Goal: Task Accomplishment & Management: Manage account settings

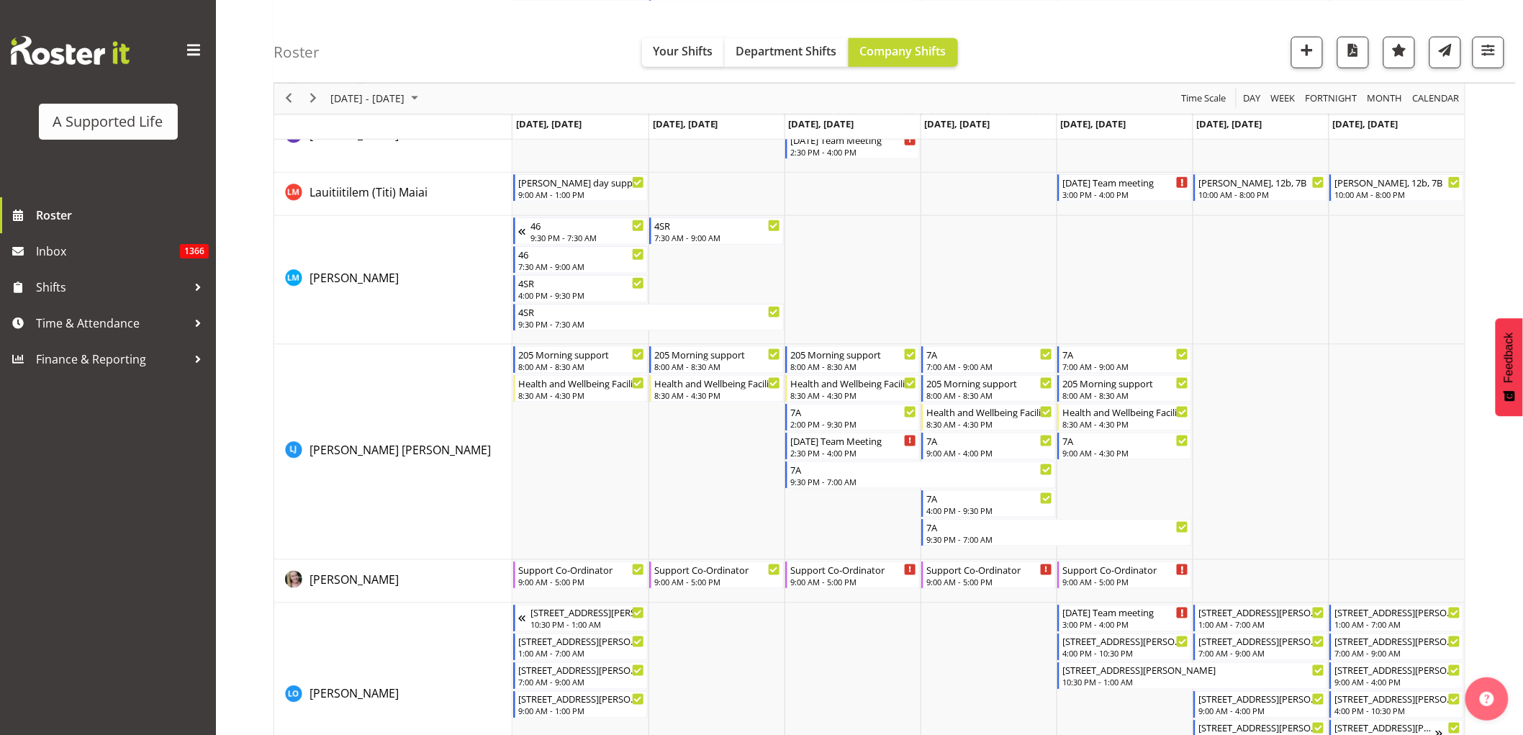
scroll to position [4958, 0]
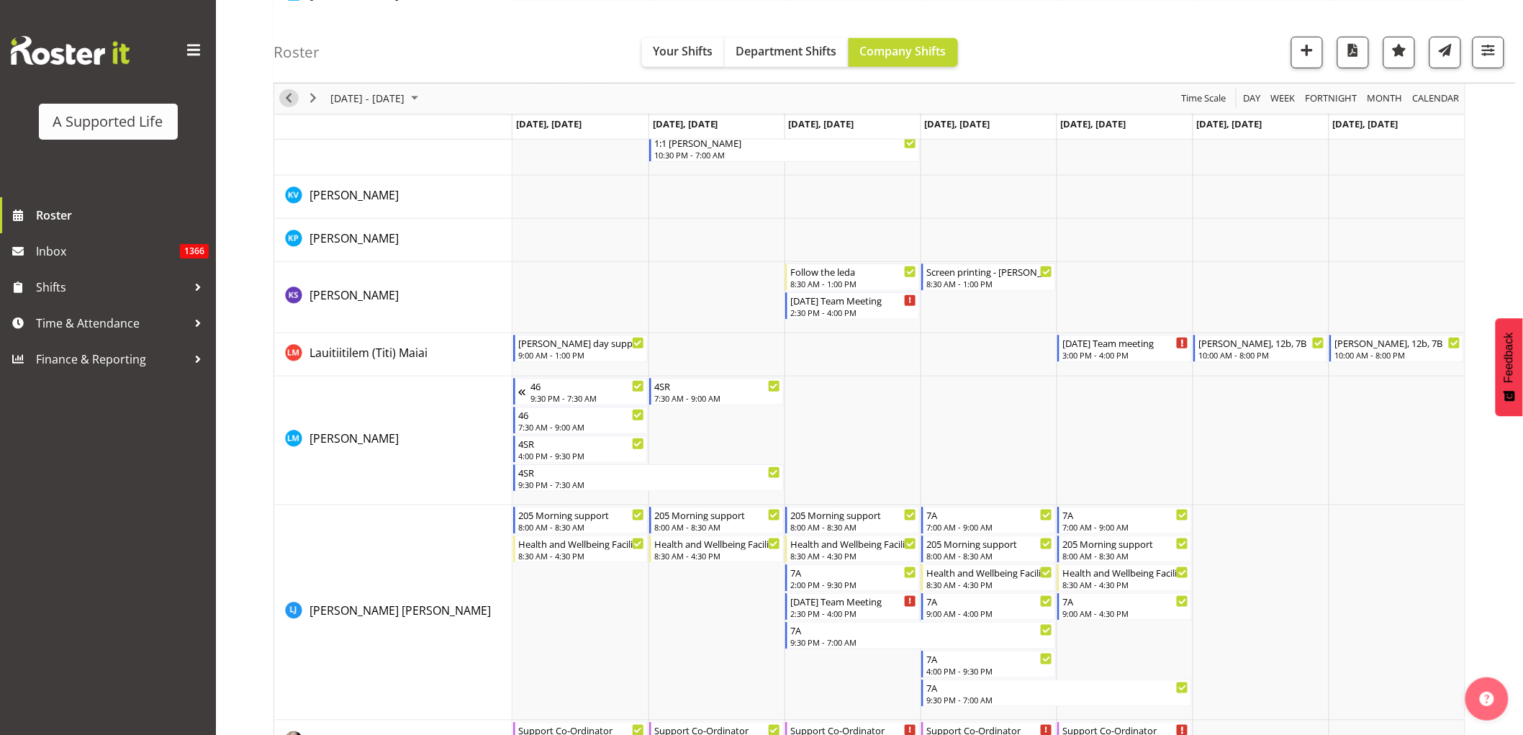
click at [286, 95] on span "Previous" at bounding box center [288, 98] width 17 height 18
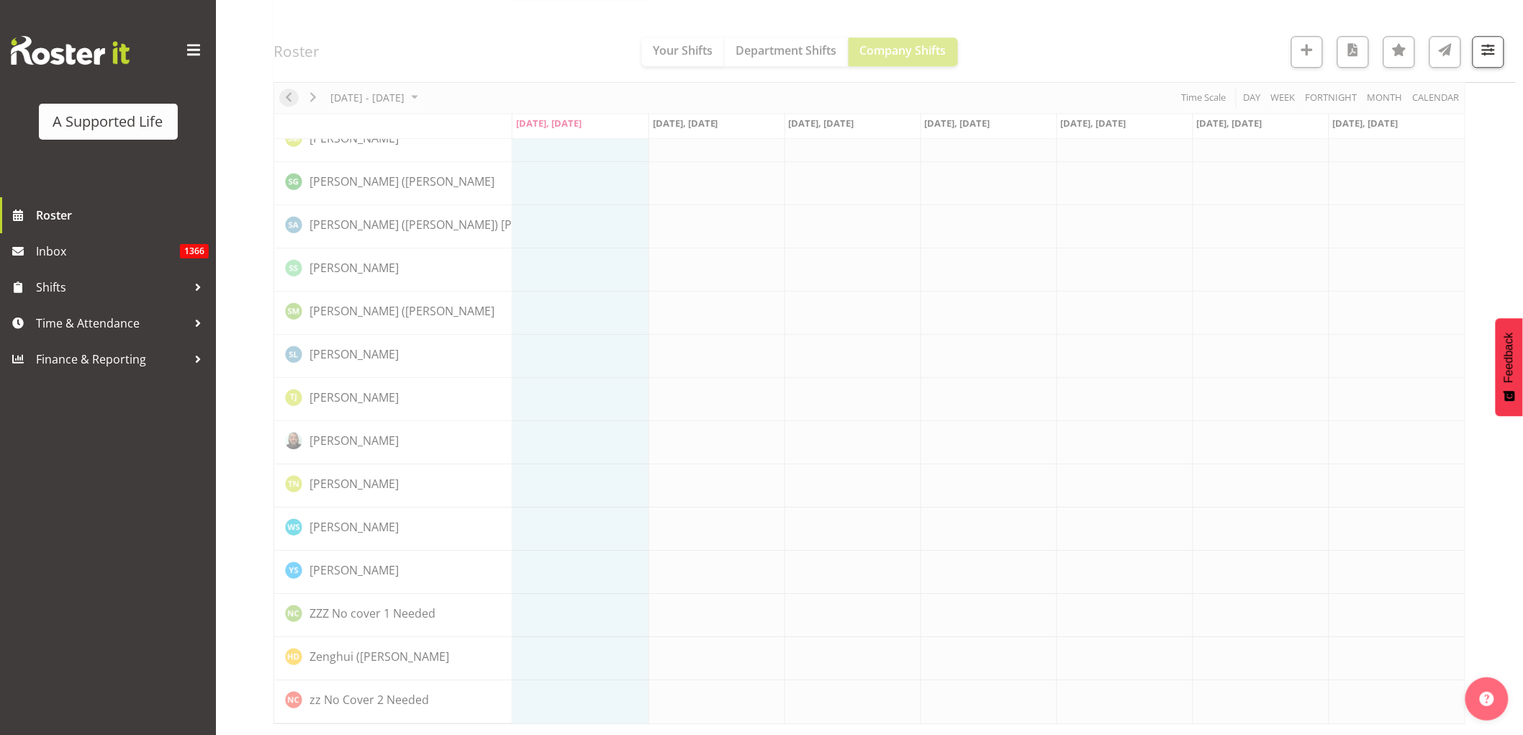
scroll to position [0, 0]
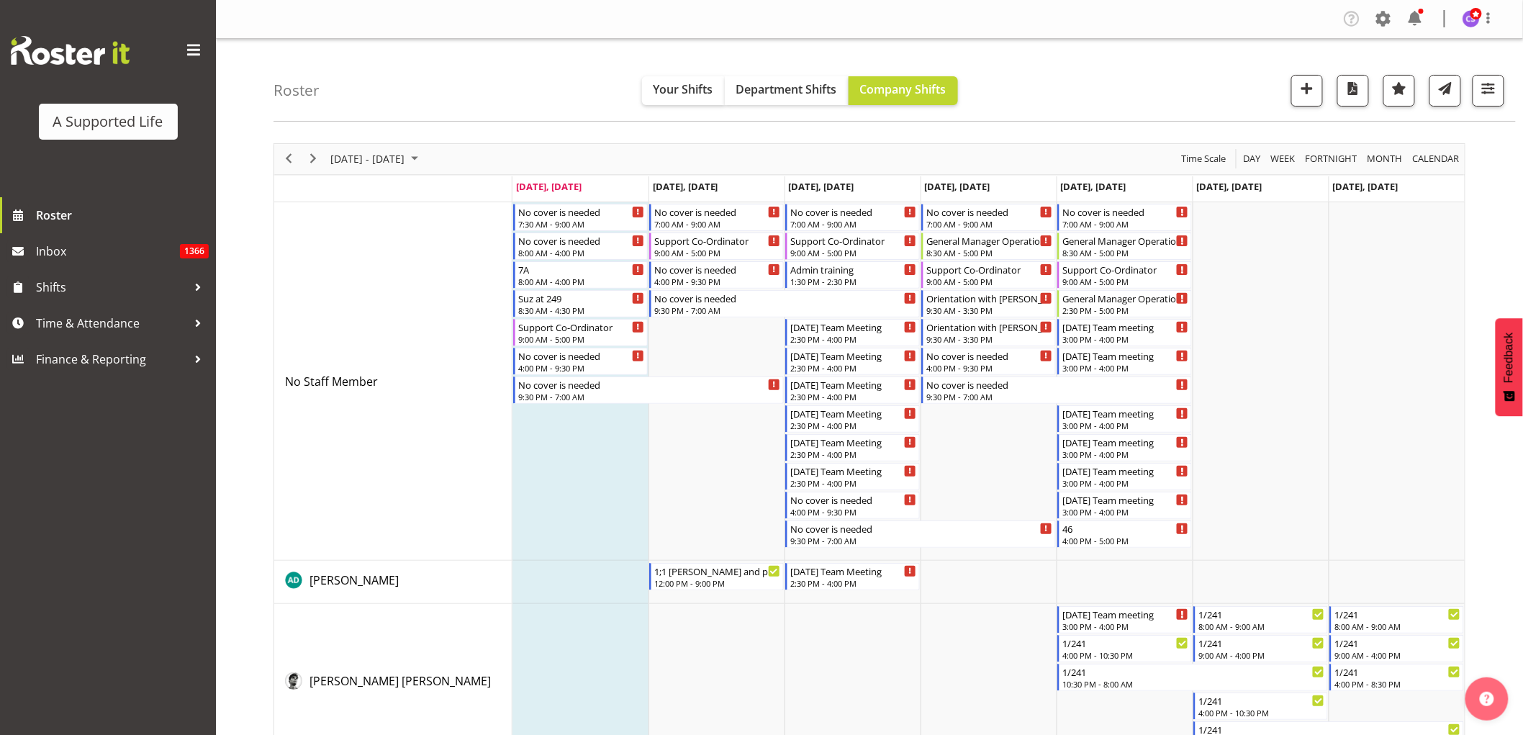
click at [65, 193] on div "A Supported Life" at bounding box center [108, 98] width 216 height 197
click at [73, 216] on span "Roster" at bounding box center [122, 215] width 173 height 22
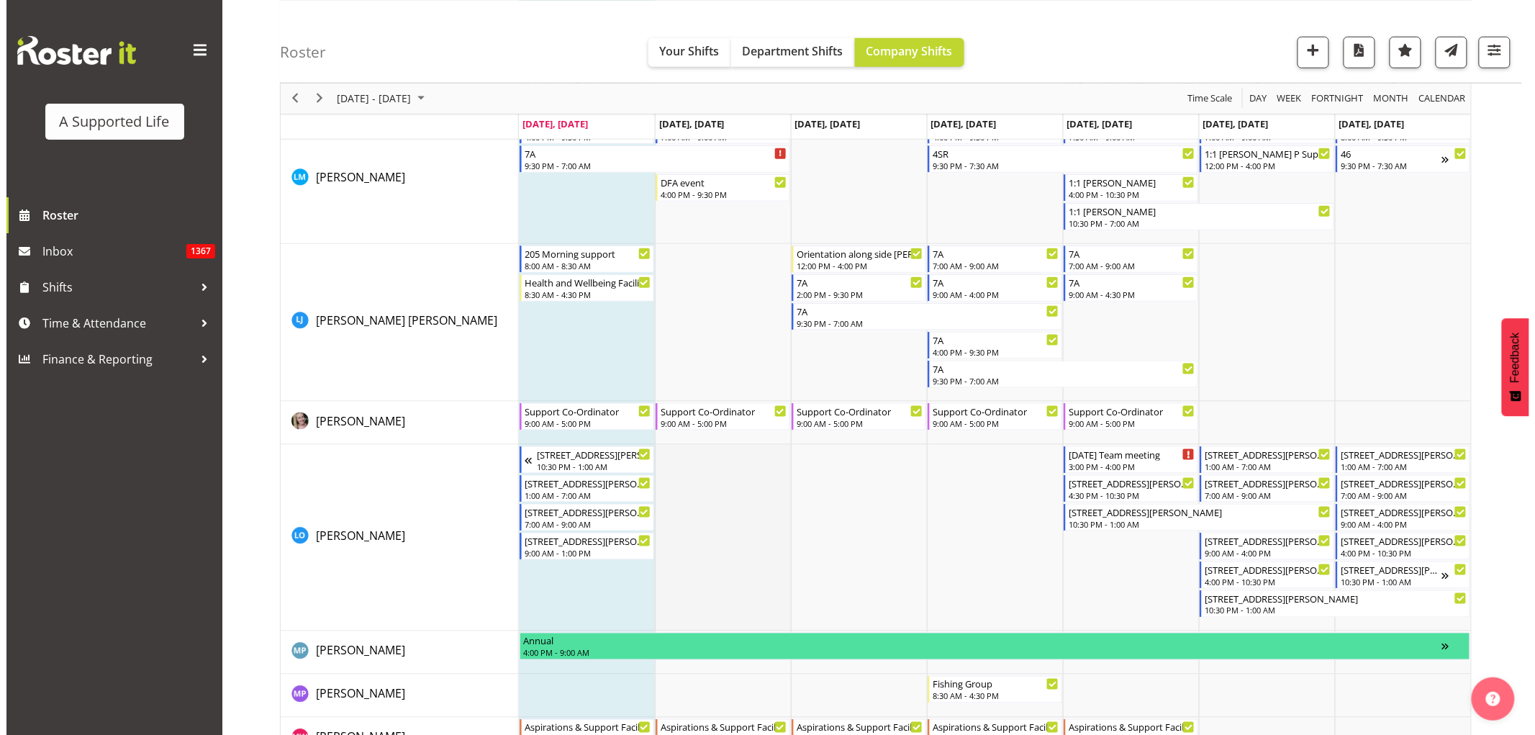
scroll to position [5118, 0]
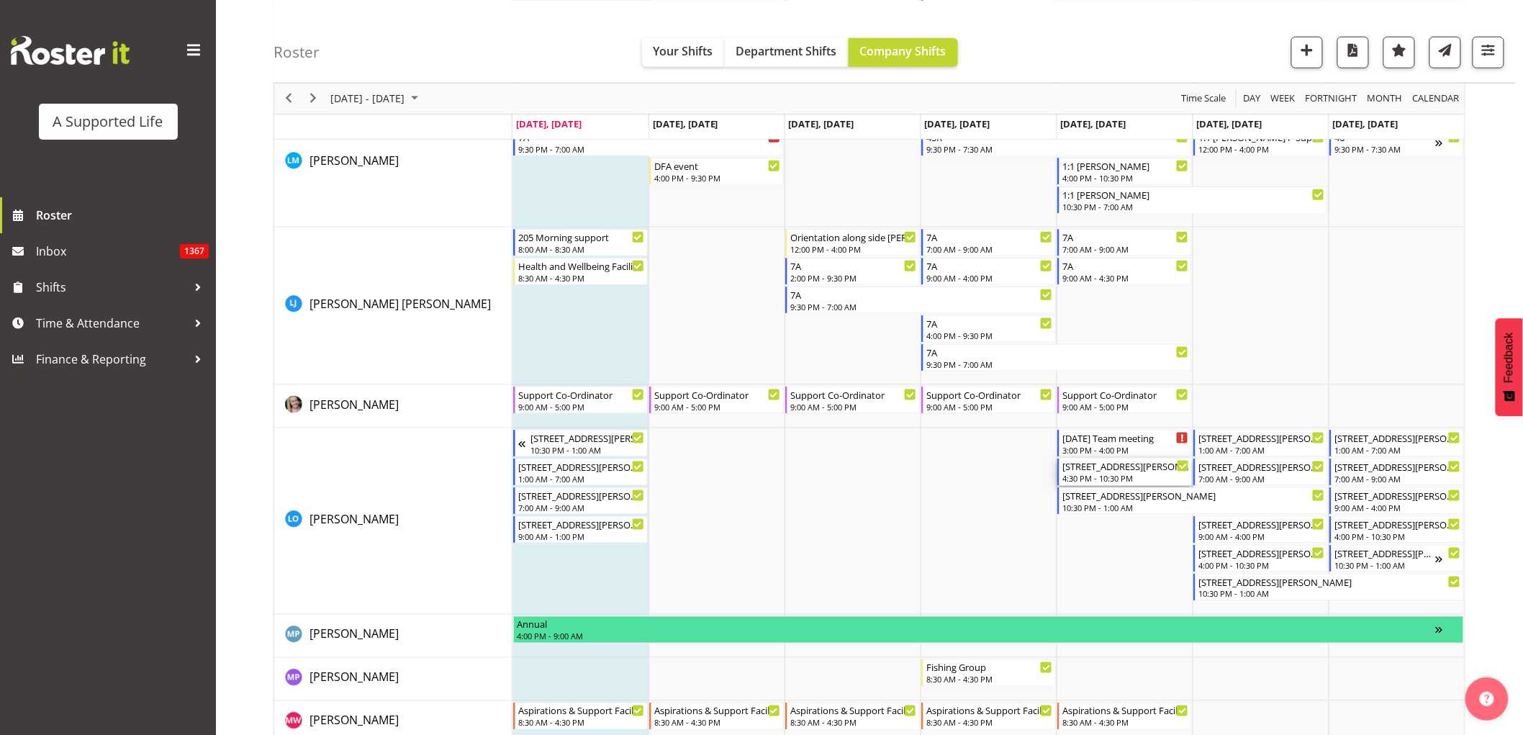
click at [1111, 482] on div "4:30 PM - 10:30 PM" at bounding box center [1125, 478] width 127 height 12
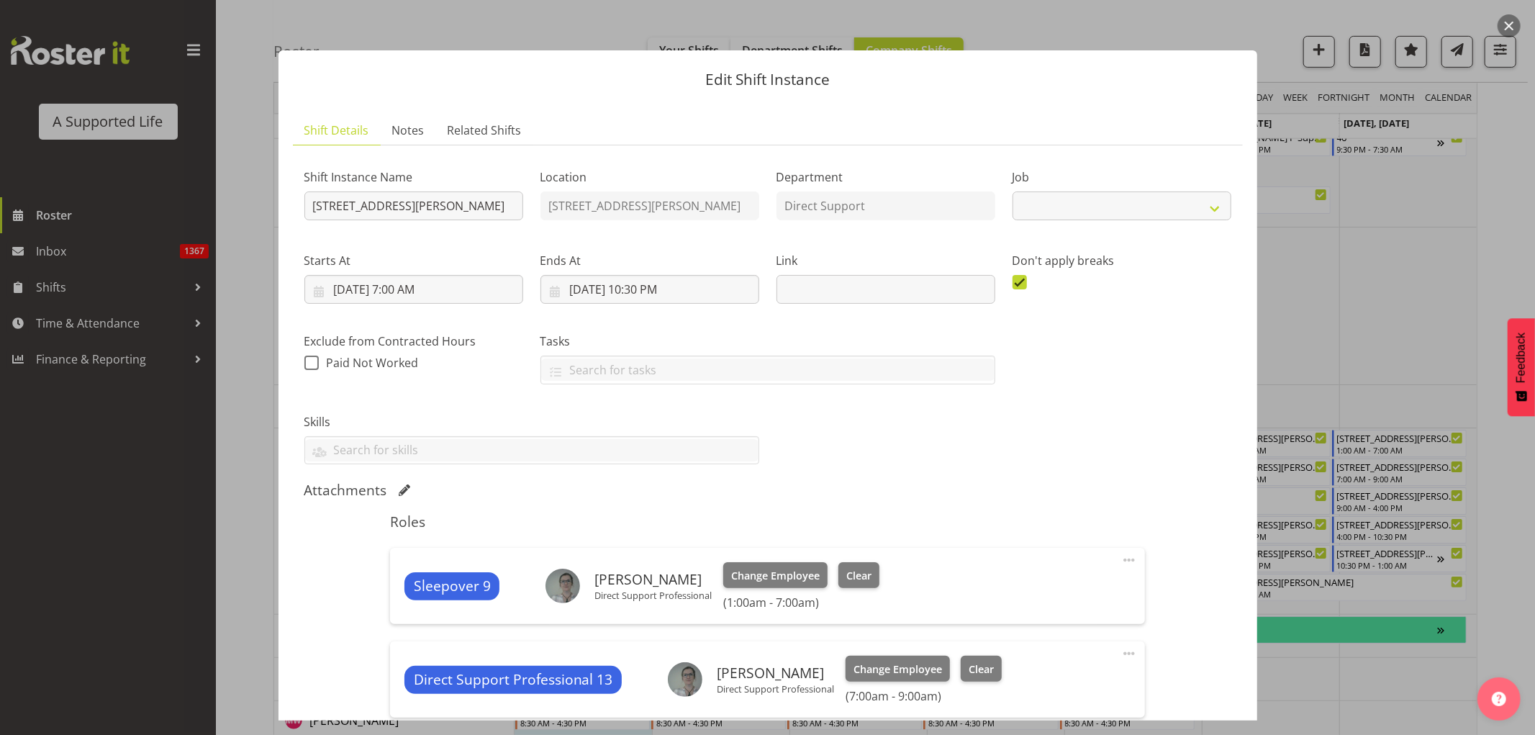
select select "4112"
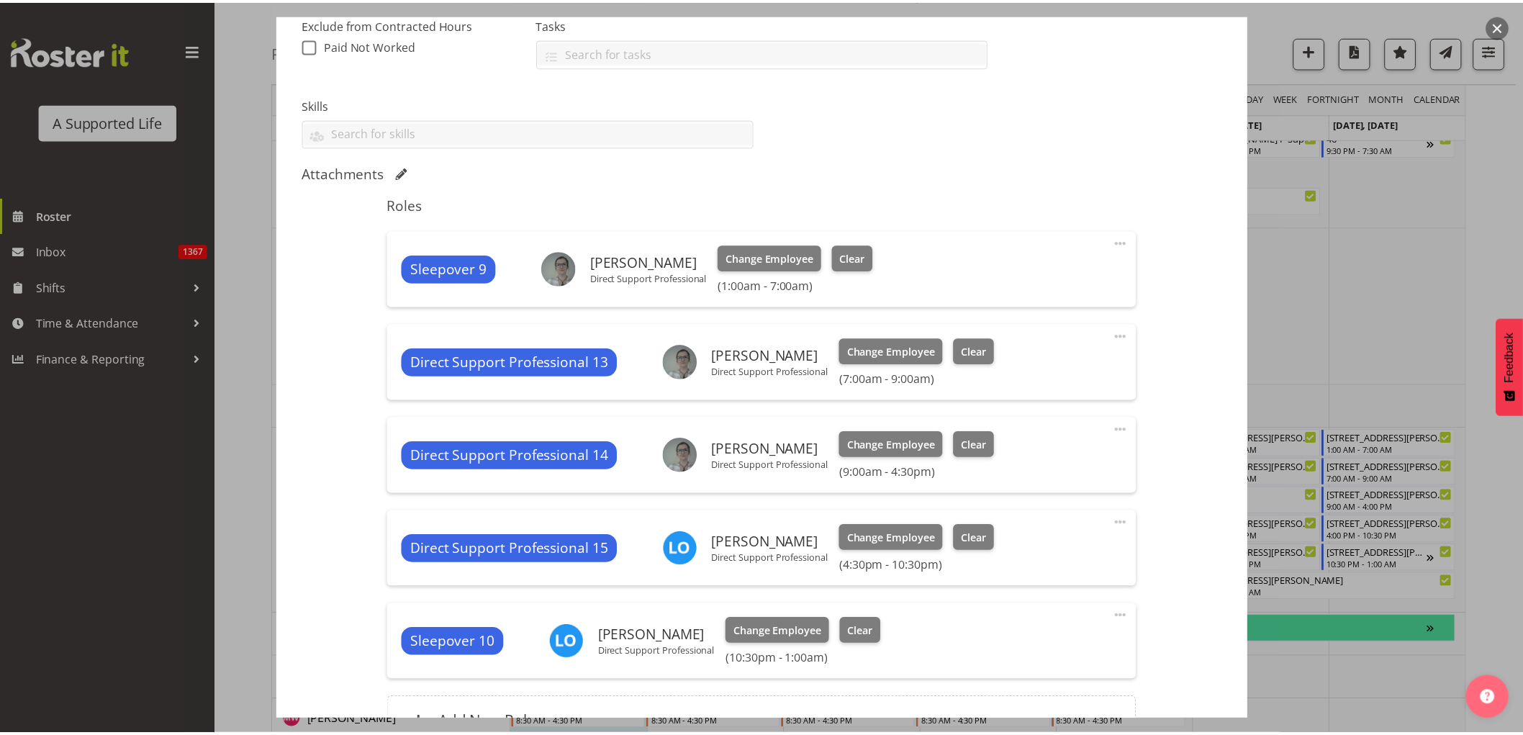
scroll to position [320, 0]
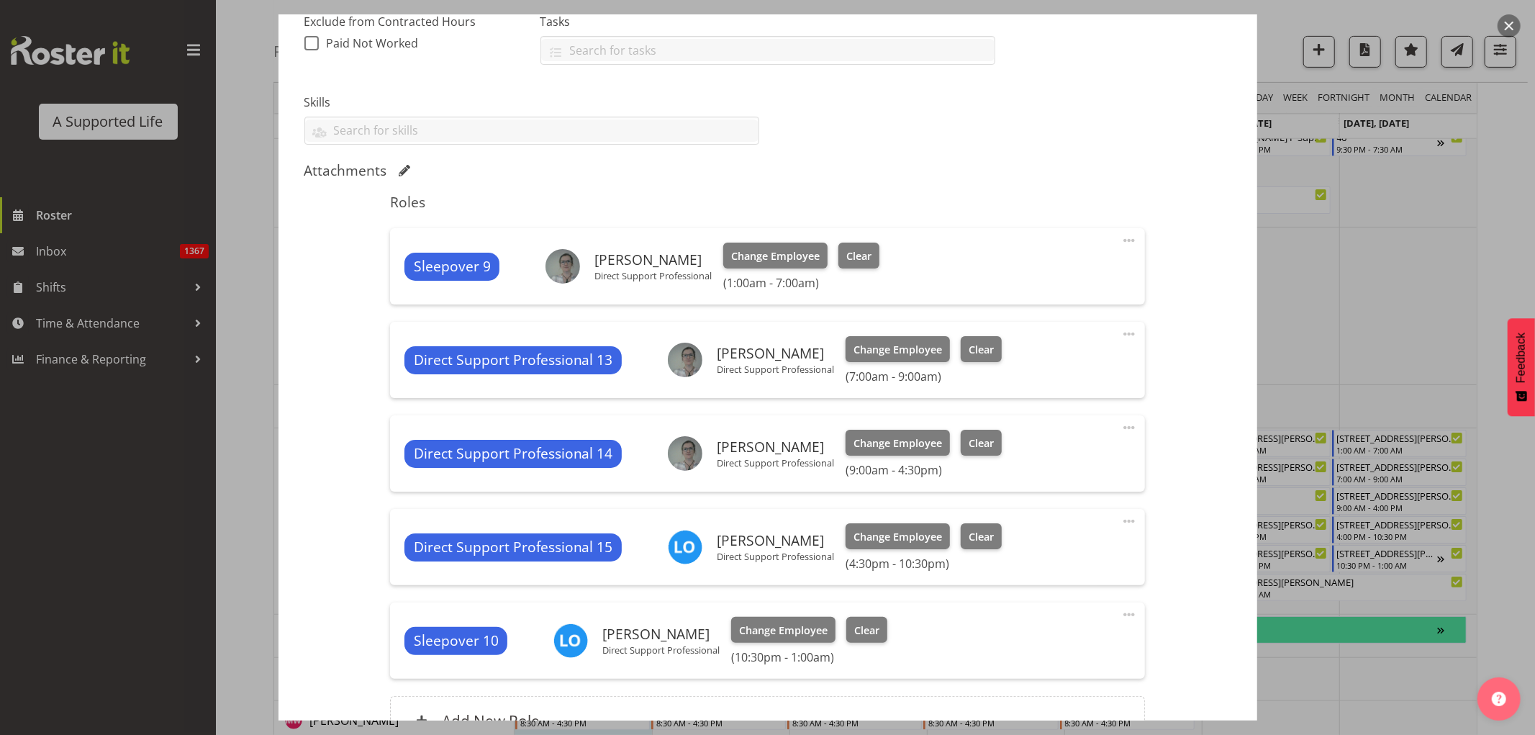
click at [1121, 523] on span at bounding box center [1129, 520] width 17 height 17
click at [1057, 545] on link "Edit" at bounding box center [1069, 553] width 138 height 26
select select "9"
select select "2025"
select select "16"
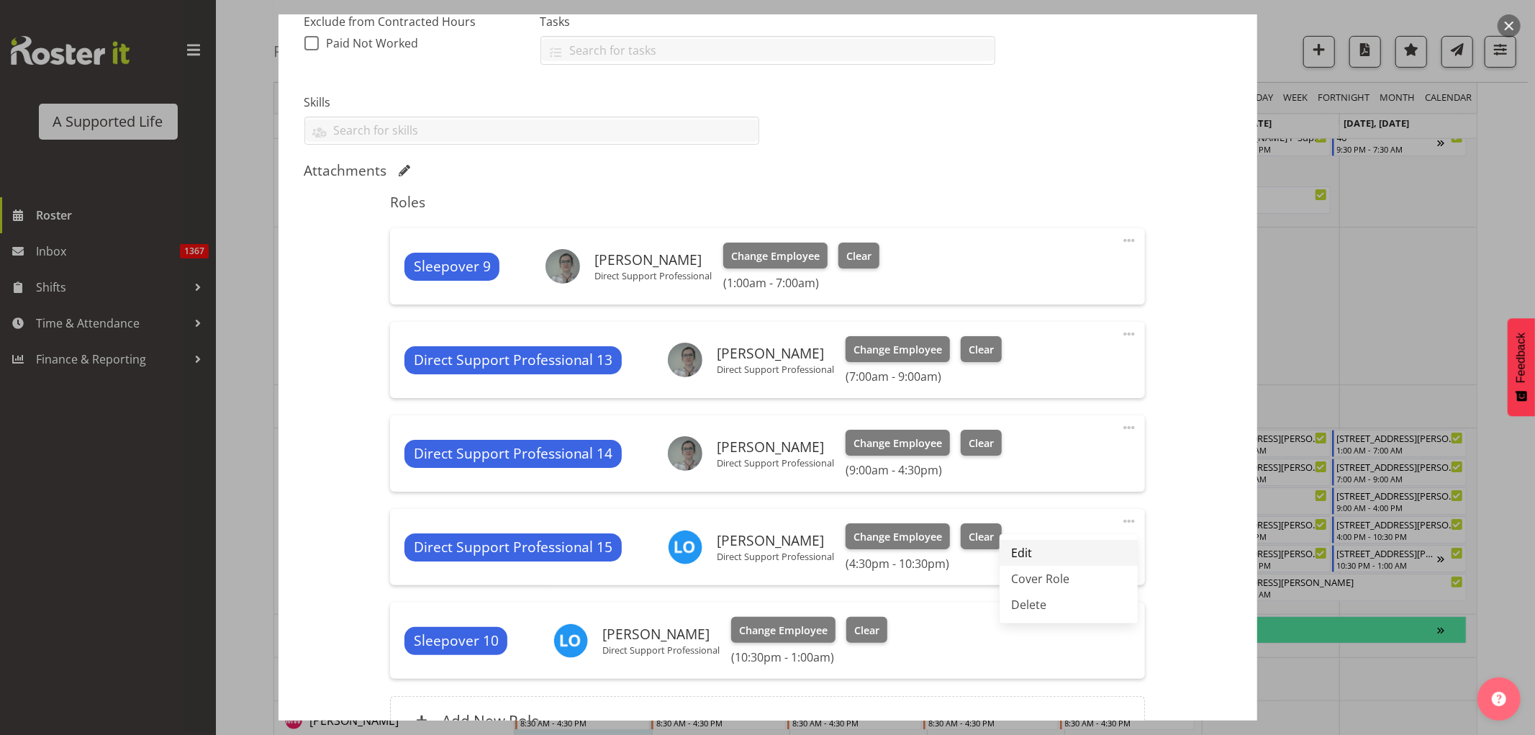
select select "30"
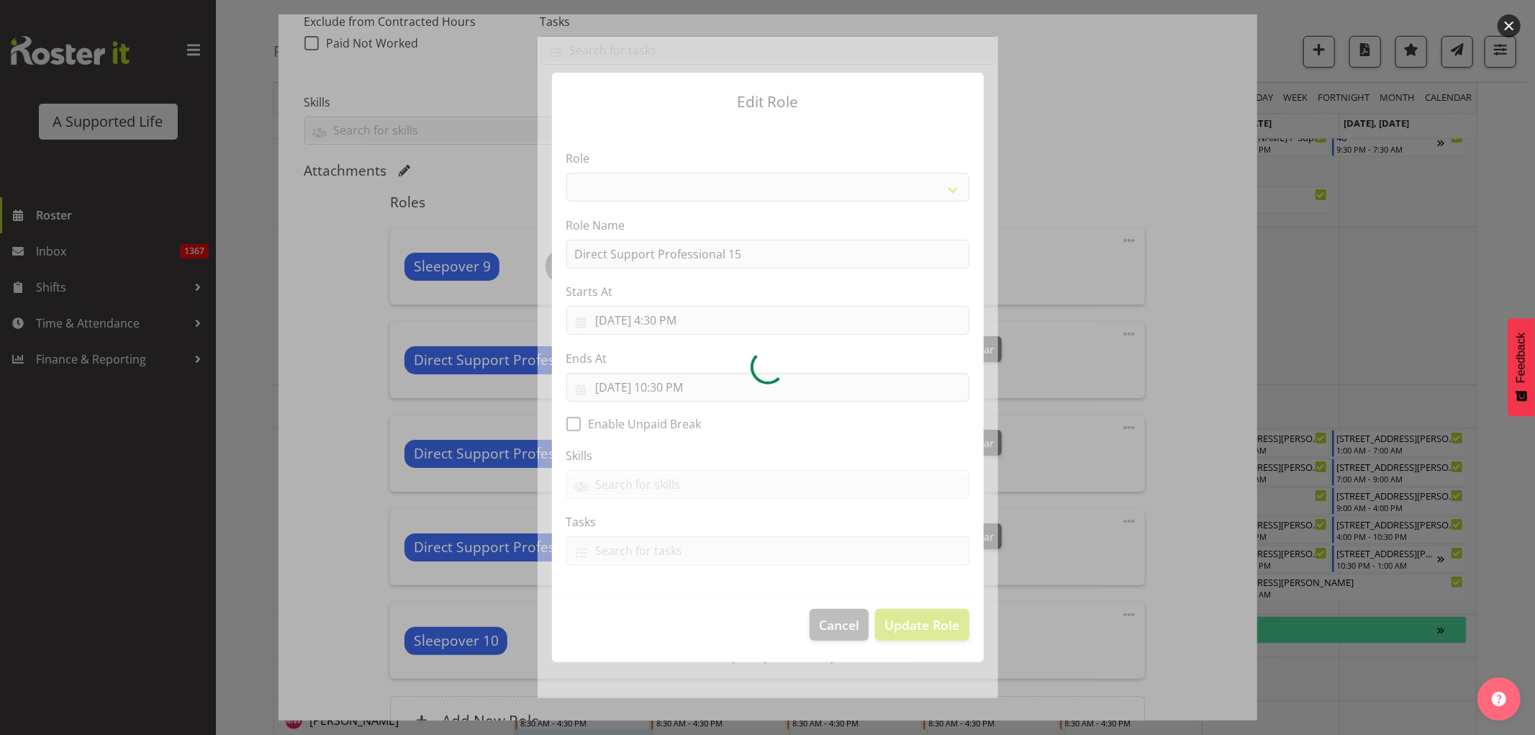
select select "519"
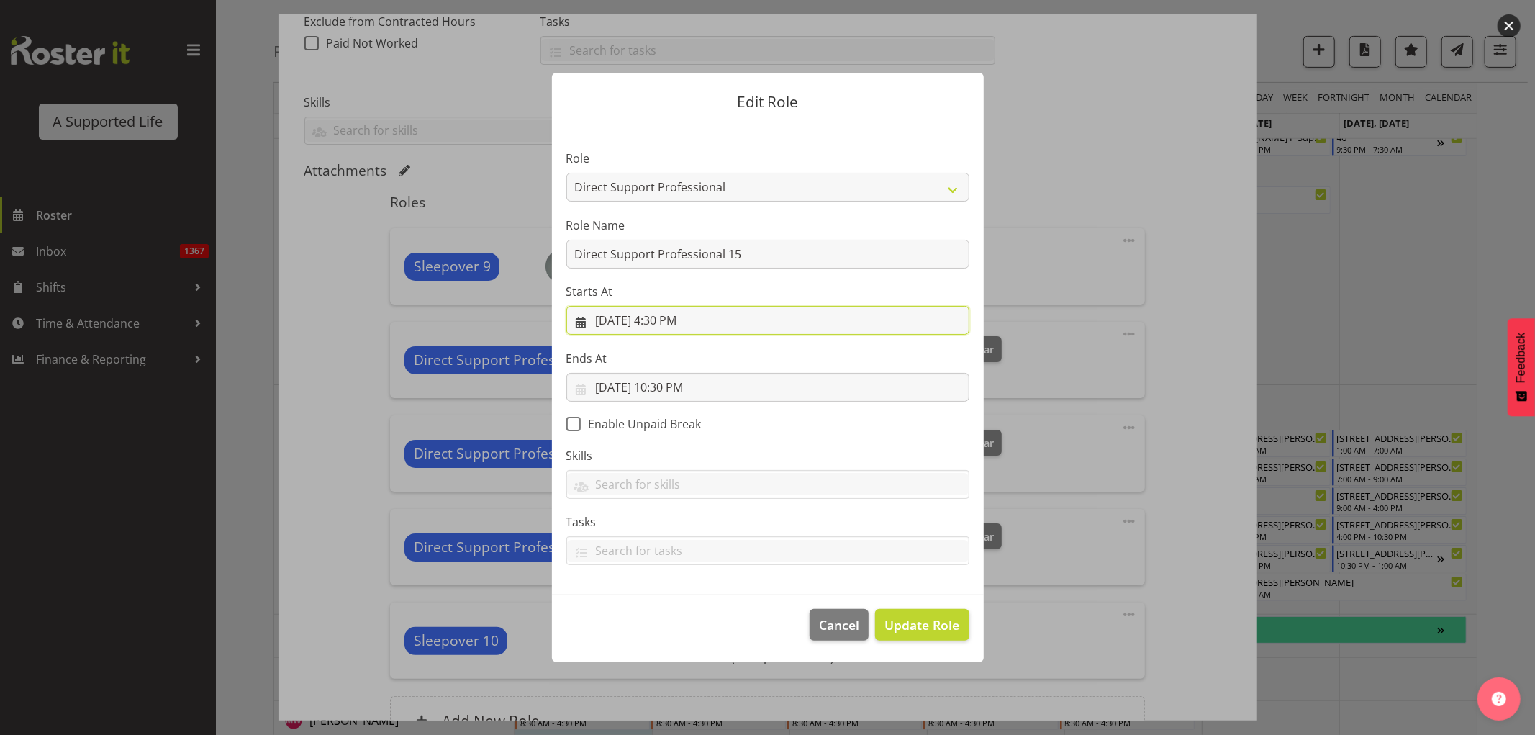
click at [701, 314] on input "[DATE] 4:30 PM" at bounding box center [767, 320] width 403 height 29
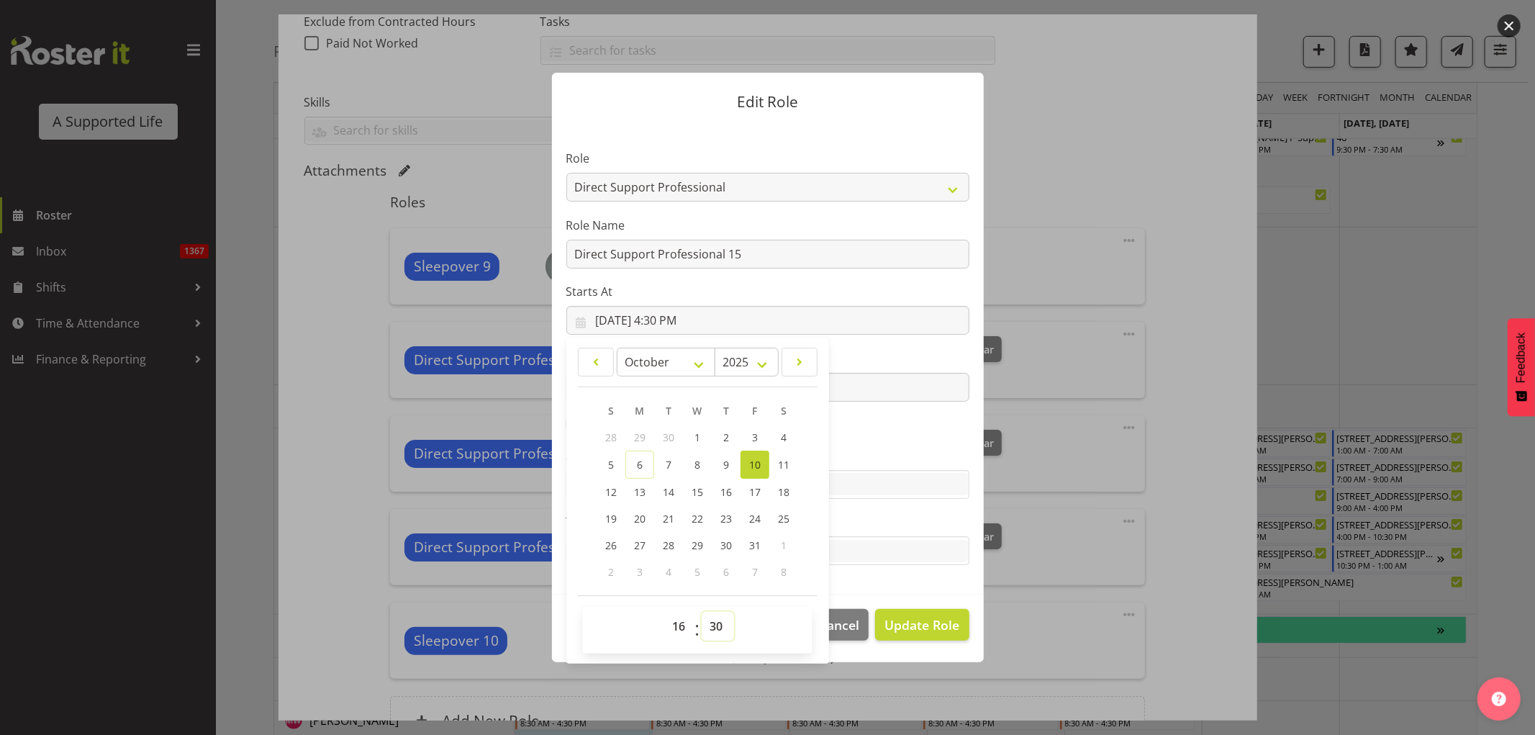
click at [713, 632] on select "00 01 02 03 04 05 06 07 08 09 10 11 12 13 14 15 16 17 18 19 20 21 22 23 24 25 2…" at bounding box center [718, 626] width 32 height 29
select select "0"
click at [702, 612] on select "00 01 02 03 04 05 06 07 08 09 10 11 12 13 14 15 16 17 18 19 20 21 22 23 24 25 2…" at bounding box center [718, 626] width 32 height 29
type input "[DATE] 4:00 PM"
click at [911, 624] on span "Update Role" at bounding box center [922, 624] width 75 height 19
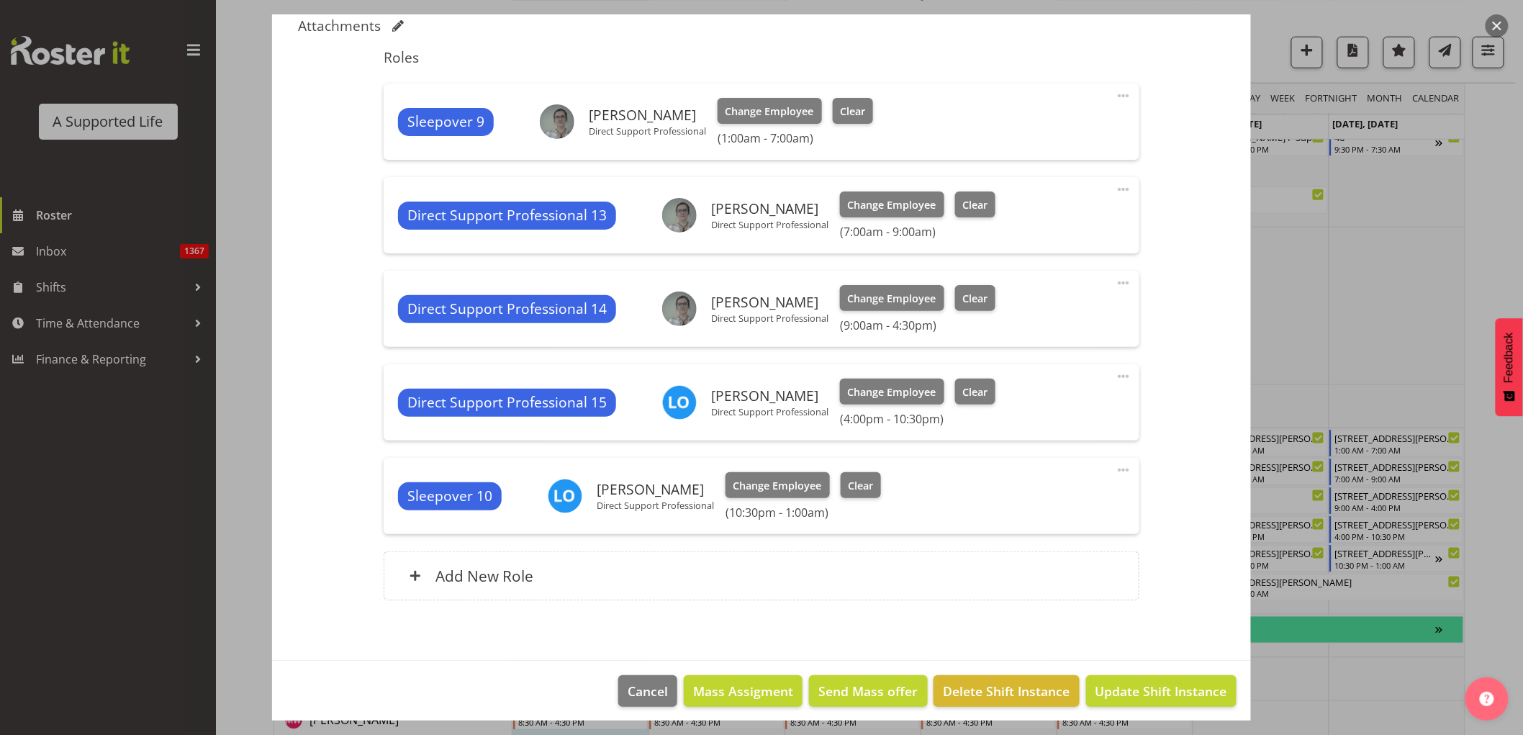
scroll to position [472, 0]
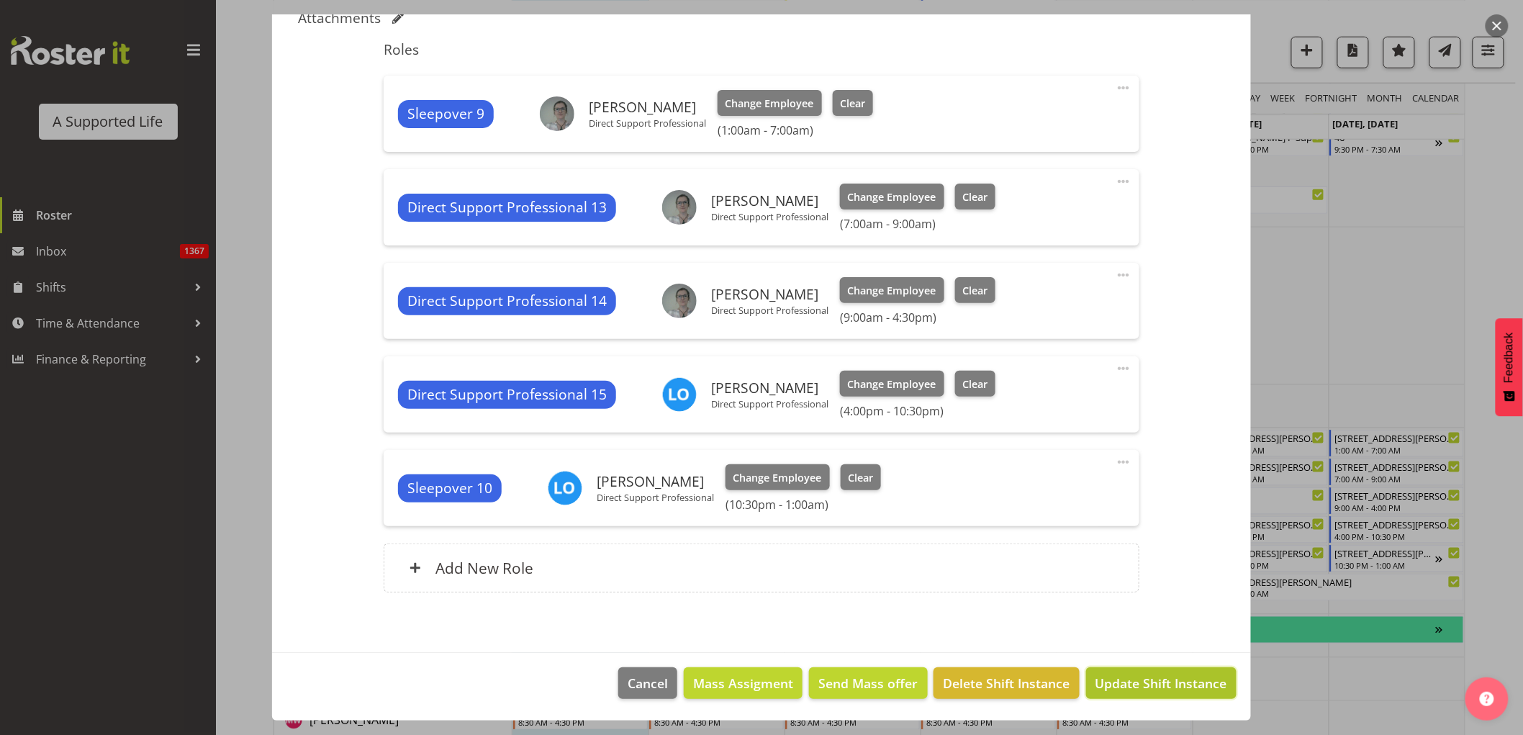
click at [1156, 688] on span "Update Shift Instance" at bounding box center [1161, 683] width 132 height 19
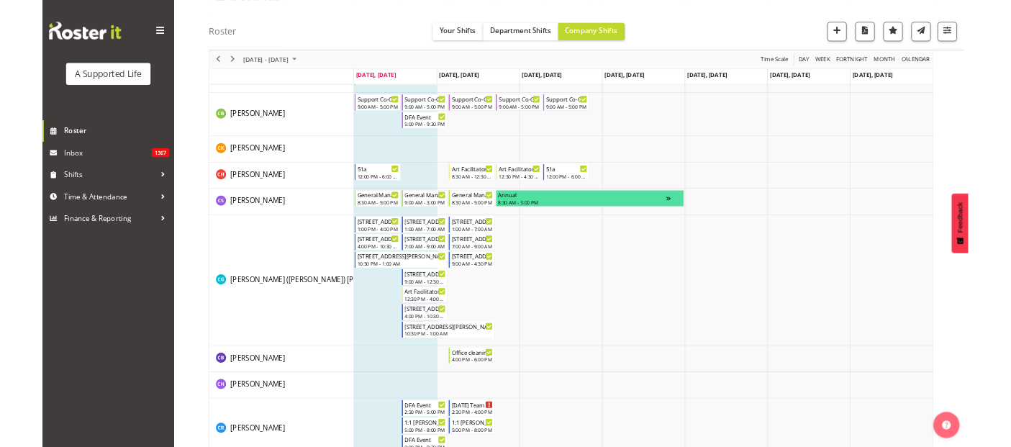
scroll to position [2000, 0]
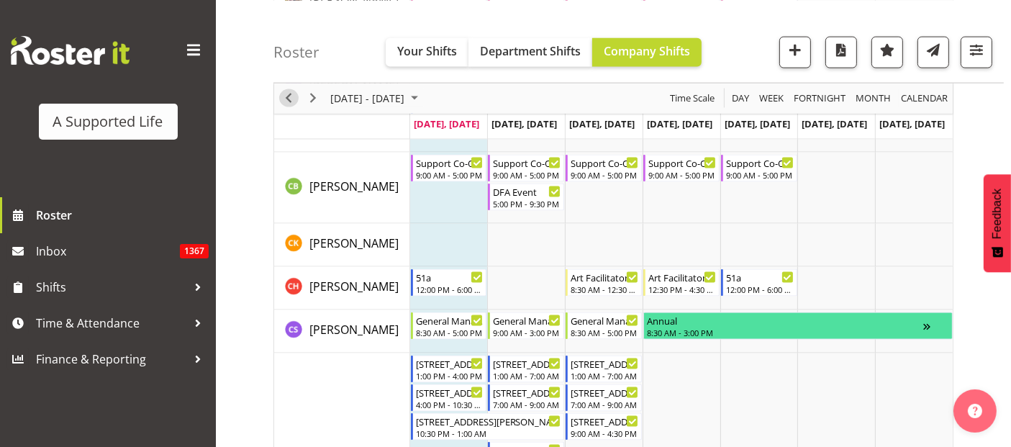
click at [288, 99] on span "Previous" at bounding box center [288, 98] width 17 height 18
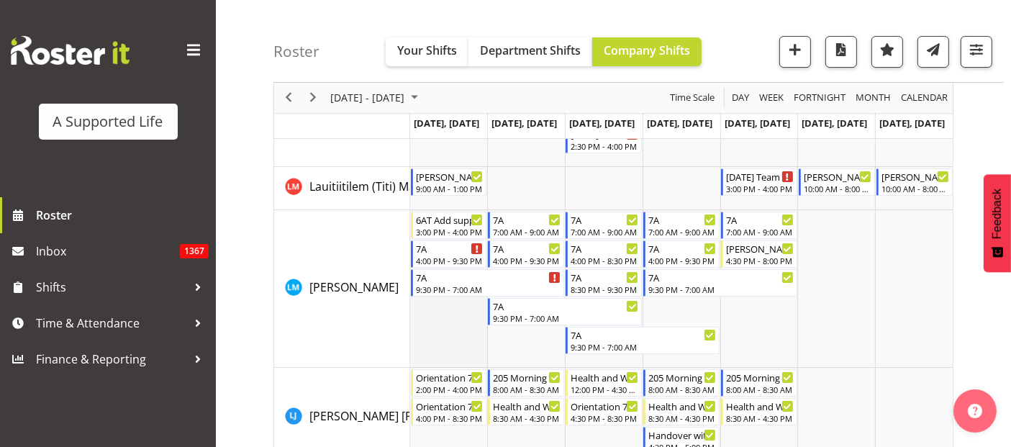
scroll to position [4958, 0]
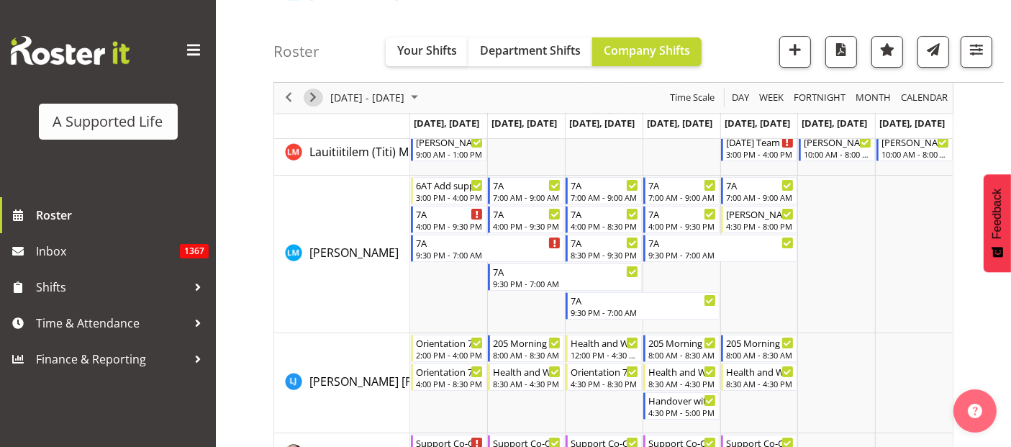
drag, startPoint x: 312, startPoint y: 99, endPoint x: 302, endPoint y: 167, distance: 69.2
click at [312, 99] on span "Next" at bounding box center [312, 98] width 17 height 18
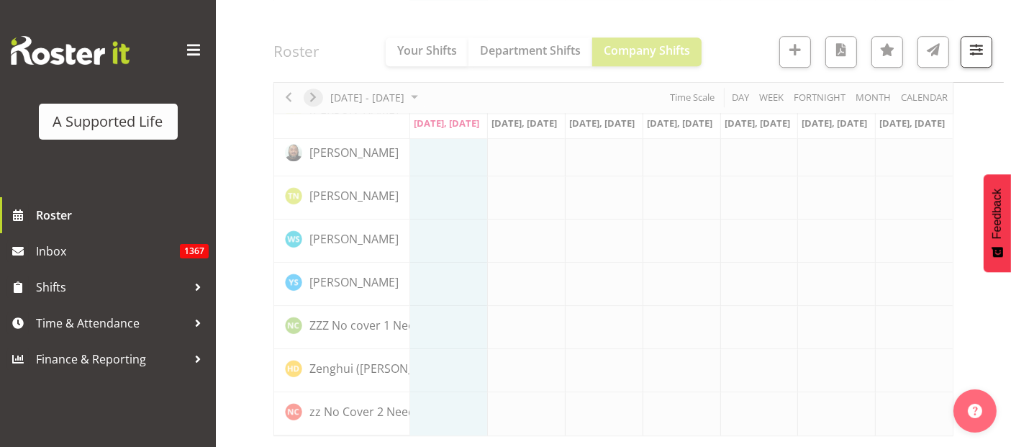
scroll to position [4126, 0]
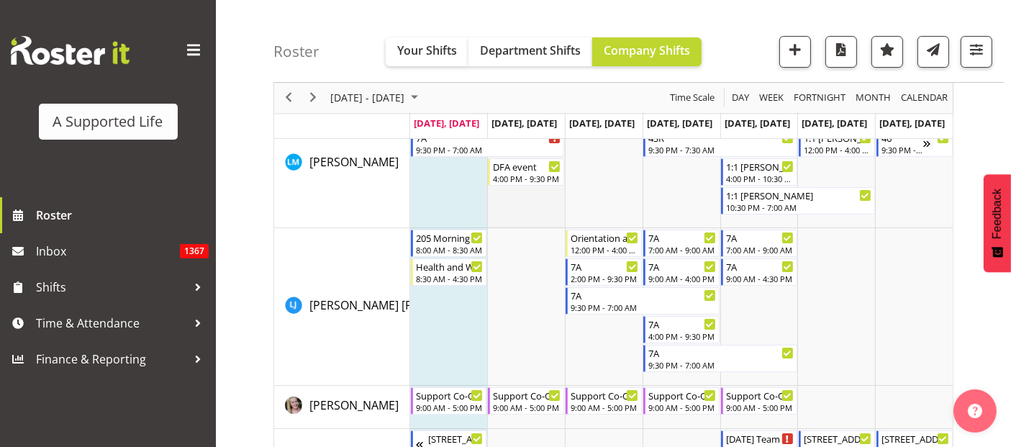
scroll to position [5038, 0]
